Goal: Task Accomplishment & Management: Use online tool/utility

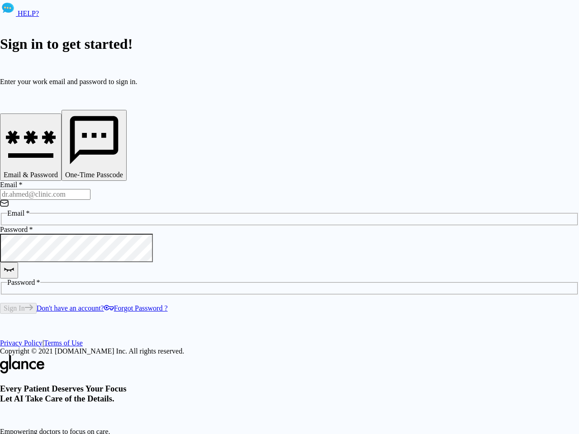
click at [420, 402] on div "HELP? Sign in to get started! Enter your work email and password to sign in. Em…" at bounding box center [289, 256] width 579 height 512
click at [58, 149] on icon "button" at bounding box center [31, 142] width 54 height 54
click at [123, 149] on icon "button" at bounding box center [94, 140] width 58 height 58
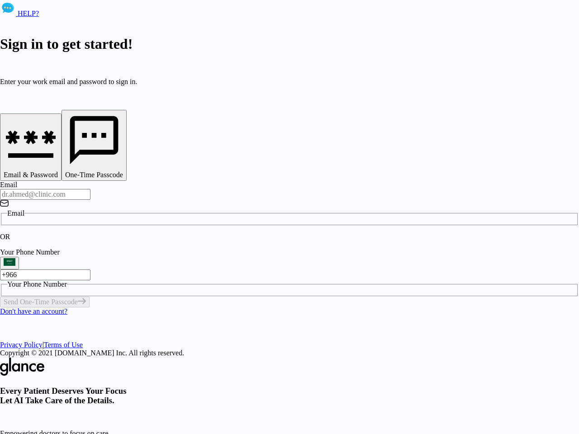
click at [90, 189] on input "Email" at bounding box center [45, 194] width 90 height 11
click at [149, 233] on p "OR" at bounding box center [289, 237] width 579 height 8
click at [224, 233] on div "OR" at bounding box center [289, 237] width 579 height 8
click at [408, 358] on div "Every Patient Deserves Your Focus Let AI Take Care of the Details. Empowering d…" at bounding box center [289, 436] width 579 height 156
